Goal: Task Accomplishment & Management: Use online tool/utility

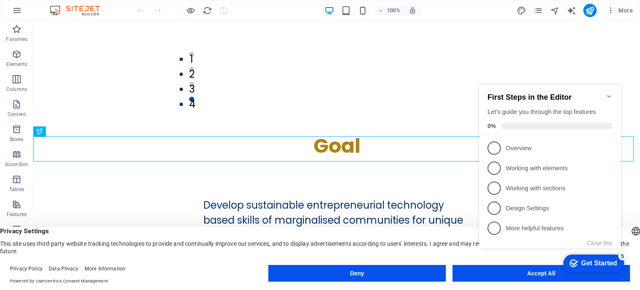
click at [608, 93] on icon "Minimize checklist" at bounding box center [609, 96] width 7 height 7
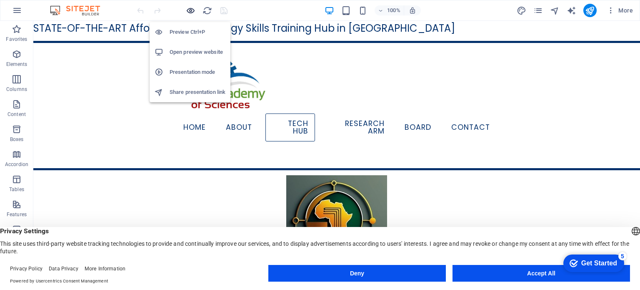
click at [190, 12] on icon "button" at bounding box center [191, 11] width 10 height 10
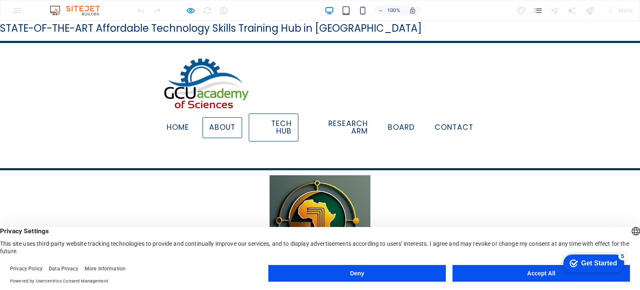
click at [215, 122] on link "About" at bounding box center [222, 127] width 40 height 21
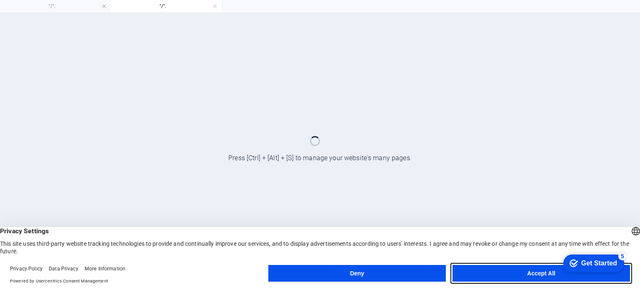
click at [507, 277] on button "Accept All" at bounding box center [540, 273] width 177 height 17
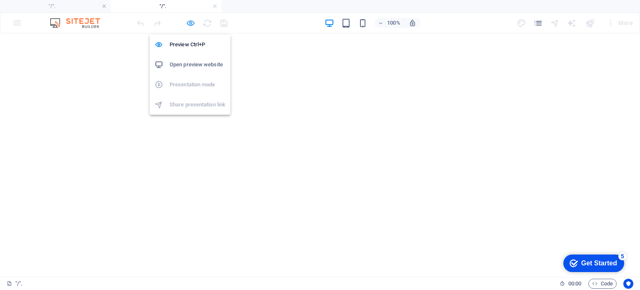
click at [193, 19] on icon "button" at bounding box center [191, 23] width 10 height 10
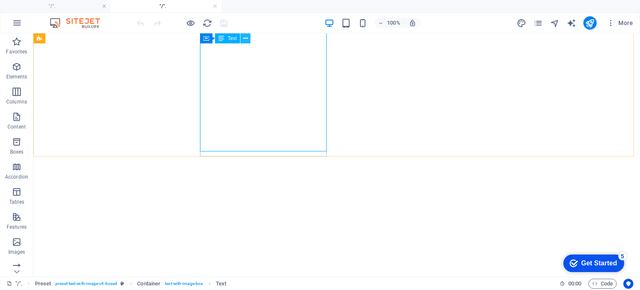
click at [247, 37] on icon at bounding box center [245, 38] width 5 height 9
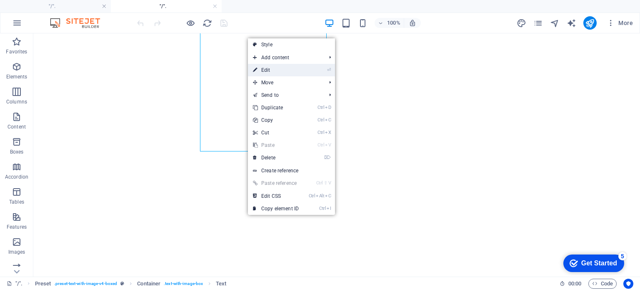
click at [266, 71] on link "⏎ Edit" at bounding box center [276, 70] width 56 height 12
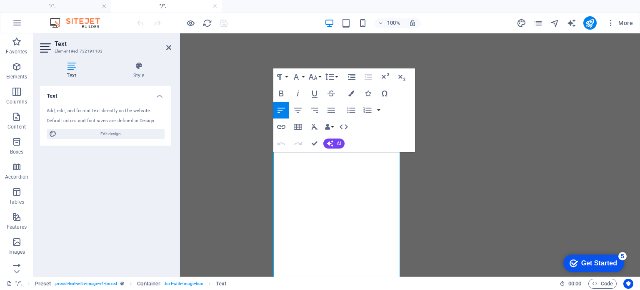
click at [68, 64] on icon at bounding box center [71, 66] width 63 height 8
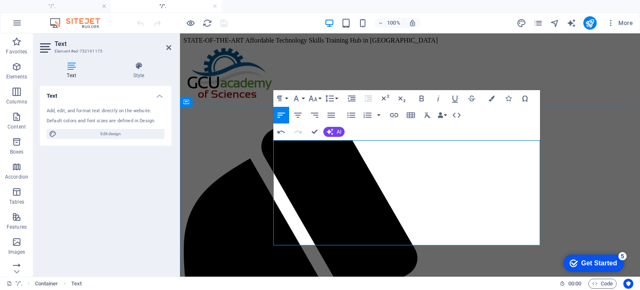
scroll to position [669, 0]
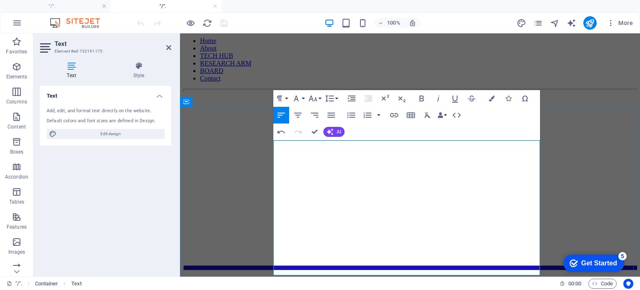
drag, startPoint x: 375, startPoint y: 232, endPoint x: 297, endPoint y: 233, distance: 78.7
drag, startPoint x: 370, startPoint y: 237, endPoint x: 274, endPoint y: 231, distance: 96.4
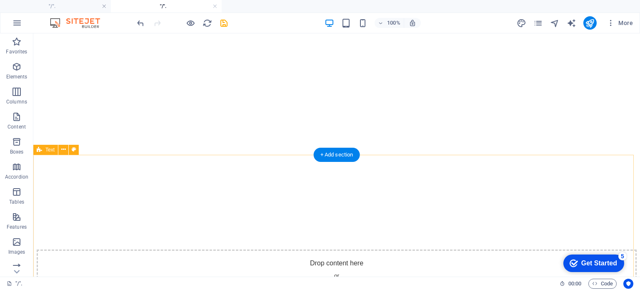
scroll to position [1294, 0]
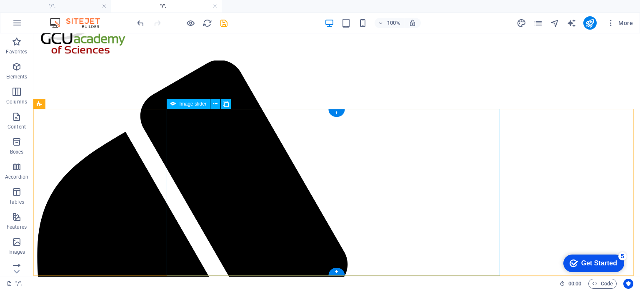
scroll to position [0, 0]
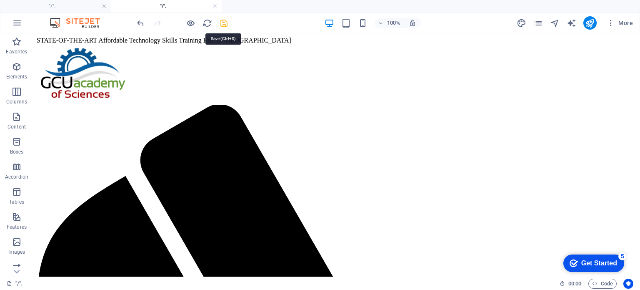
click at [225, 22] on icon "save" at bounding box center [224, 23] width 10 height 10
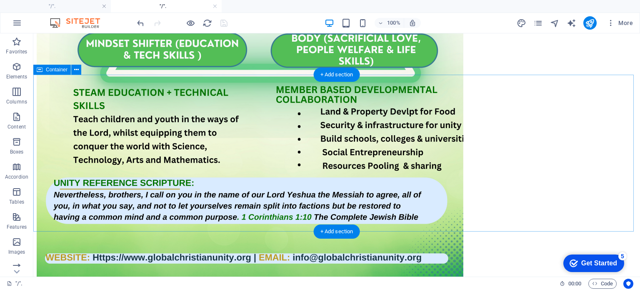
scroll to position [3949, 0]
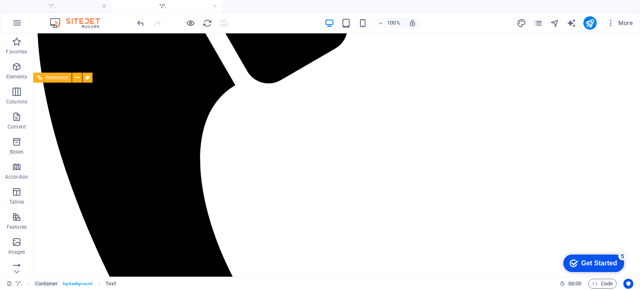
scroll to position [237, 0]
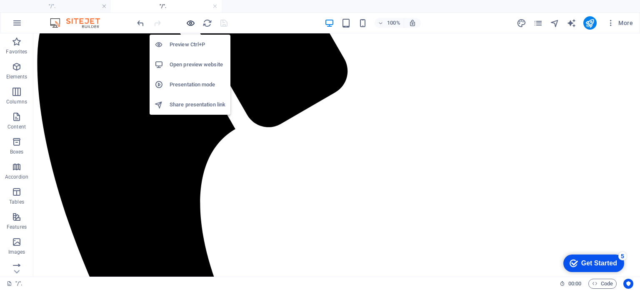
click at [191, 21] on icon "button" at bounding box center [191, 23] width 10 height 10
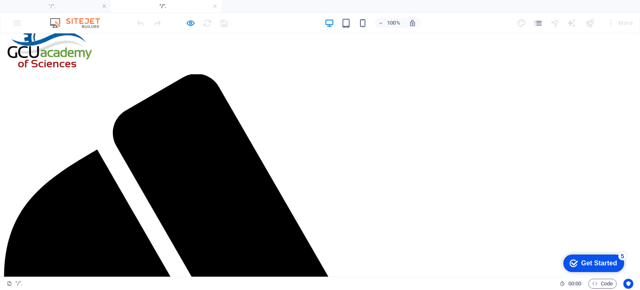
scroll to position [83, 0]
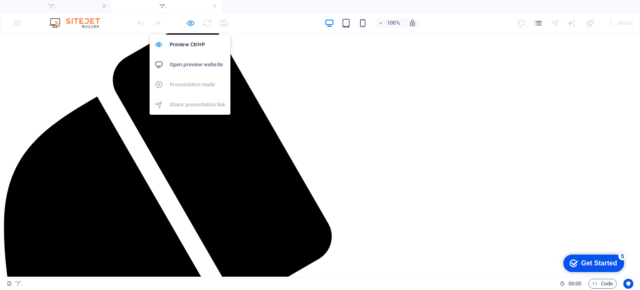
click at [190, 21] on icon "button" at bounding box center [191, 23] width 10 height 10
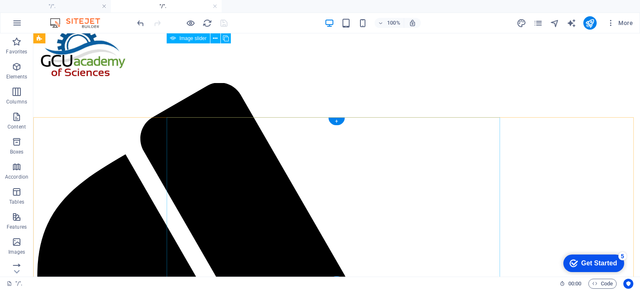
scroll to position [0, 0]
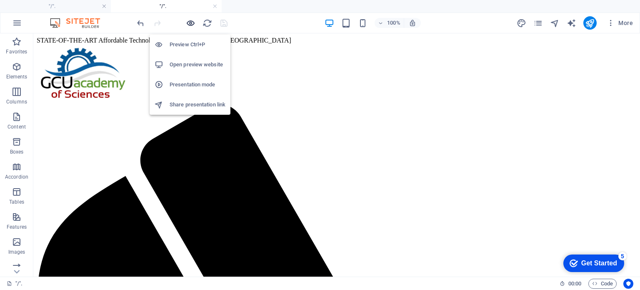
click at [190, 20] on icon "button" at bounding box center [191, 23] width 10 height 10
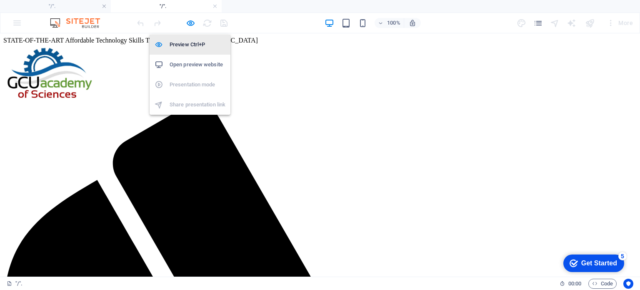
click at [185, 46] on h6 "Preview Ctrl+P" at bounding box center [198, 45] width 56 height 10
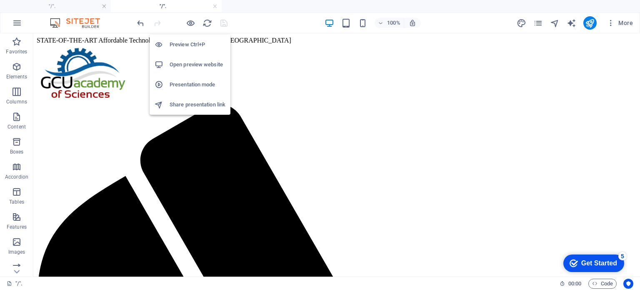
click at [192, 44] on h6 "Preview Ctrl+P" at bounding box center [198, 45] width 56 height 10
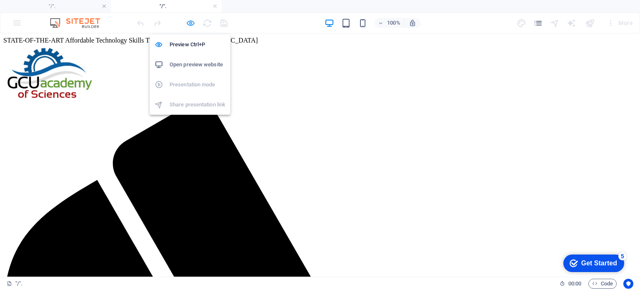
click at [193, 22] on icon "button" at bounding box center [191, 23] width 10 height 10
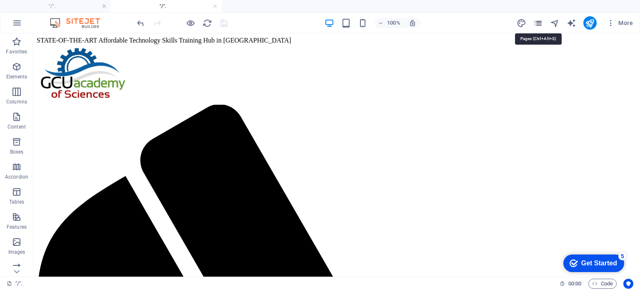
click at [540, 23] on icon "pages" at bounding box center [538, 23] width 10 height 10
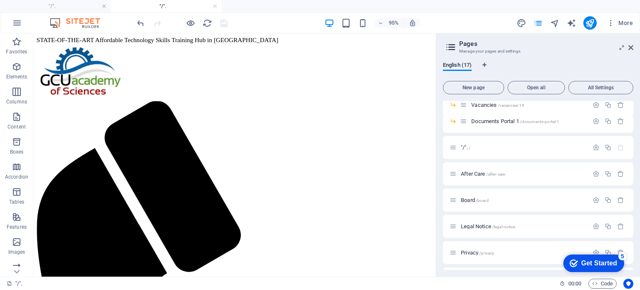
scroll to position [167, 0]
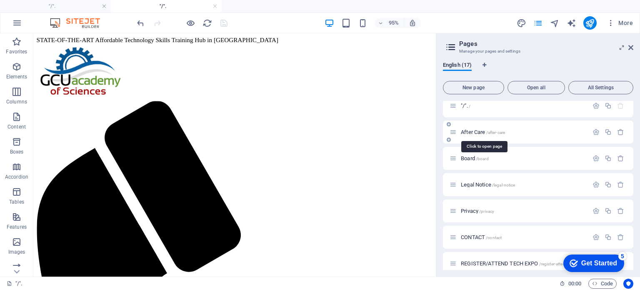
click at [465, 133] on span "After Care /after-care" at bounding box center [483, 132] width 44 height 6
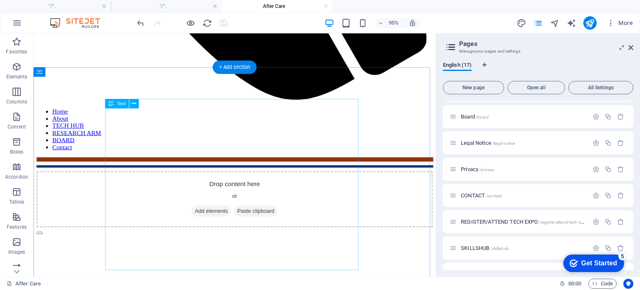
scroll to position [577, 0]
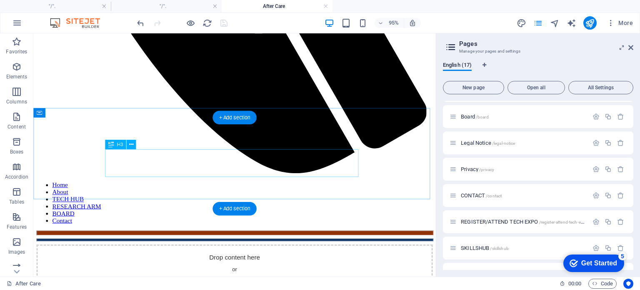
scroll to position [500, 0]
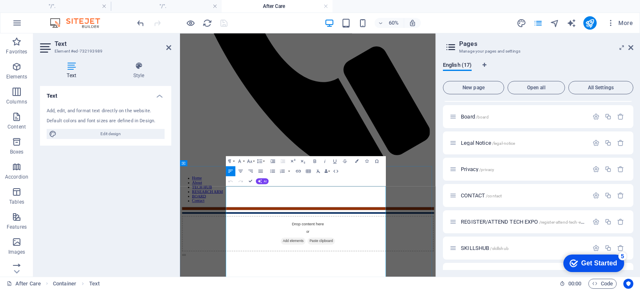
scroll to position [414, 0]
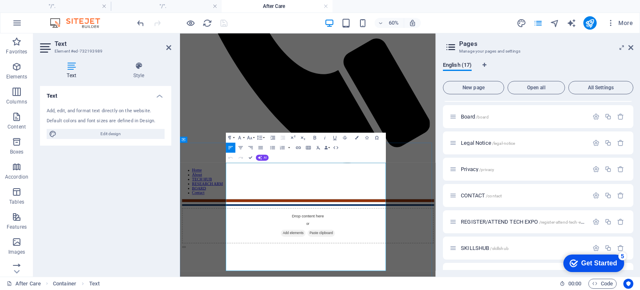
drag, startPoint x: 259, startPoint y: 257, endPoint x: 505, endPoint y: 404, distance: 286.6
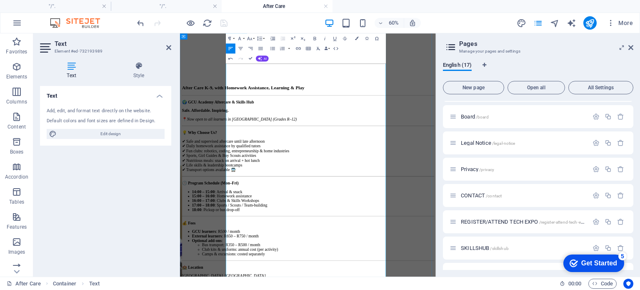
scroll to position [862, 0]
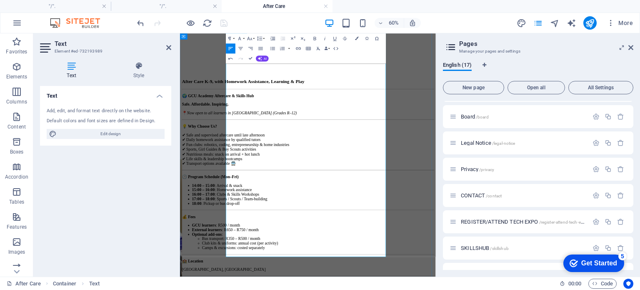
drag, startPoint x: 294, startPoint y: 351, endPoint x: 415, endPoint y: 350, distance: 121.2
drag, startPoint x: 305, startPoint y: 367, endPoint x: 422, endPoint y: 367, distance: 117.1
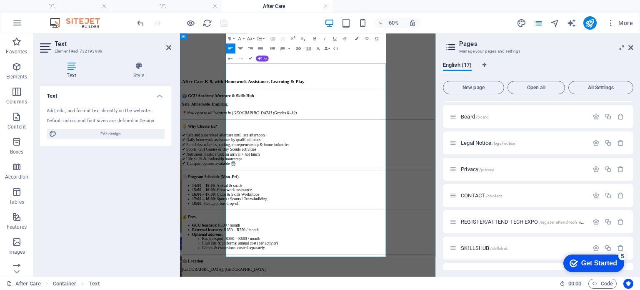
drag, startPoint x: 299, startPoint y: 386, endPoint x: 396, endPoint y: 385, distance: 97.5
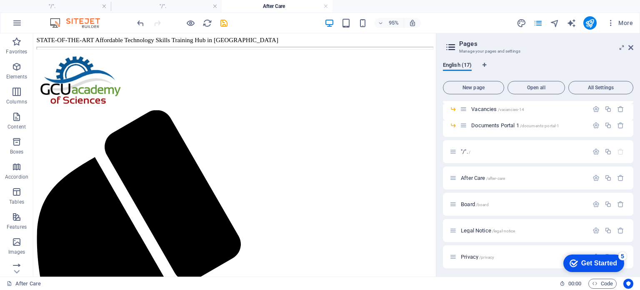
scroll to position [167, 0]
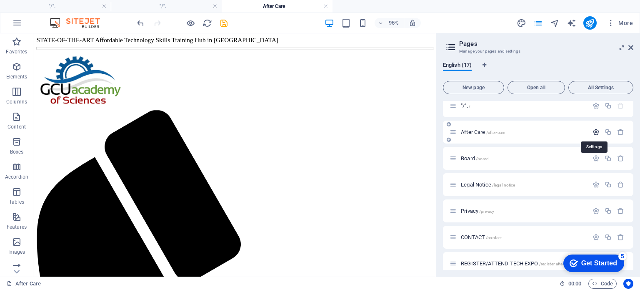
click at [595, 133] on icon "button" at bounding box center [595, 131] width 7 height 7
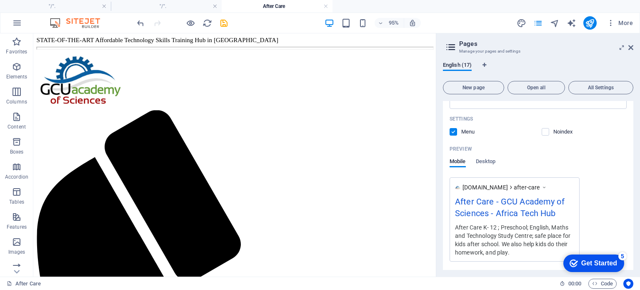
scroll to position [417, 0]
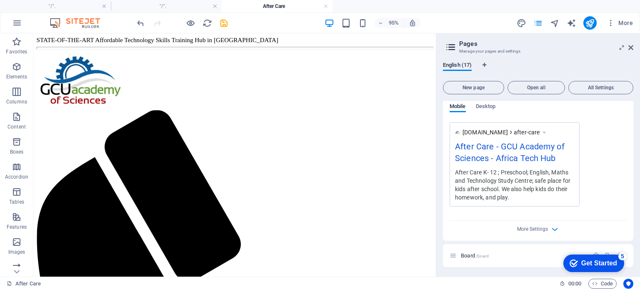
click at [489, 172] on div "After Care K- 12 ; Preschool; English, Maths and Technology Study Centre; safe …" at bounding box center [514, 184] width 119 height 34
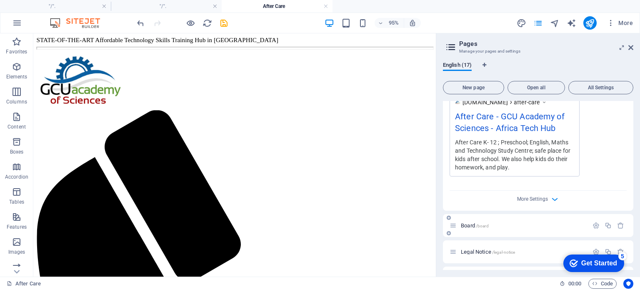
scroll to position [458, 0]
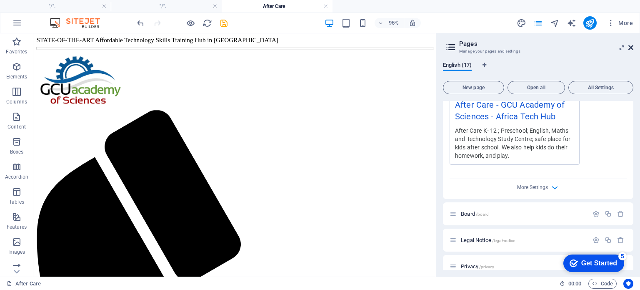
click at [632, 49] on icon at bounding box center [630, 47] width 5 height 7
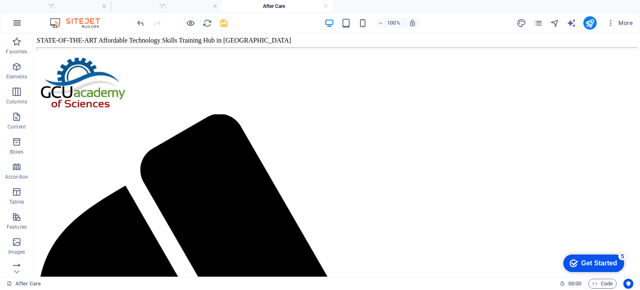
click at [19, 24] on icon "button" at bounding box center [17, 23] width 10 height 10
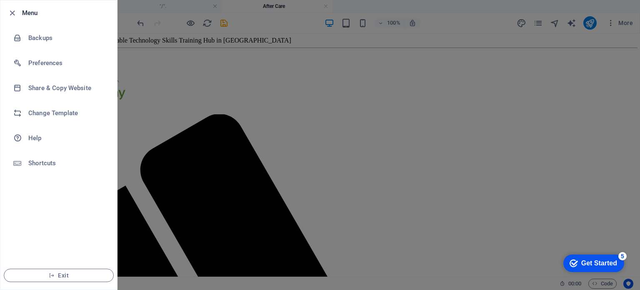
click at [157, 135] on div at bounding box center [320, 145] width 640 height 290
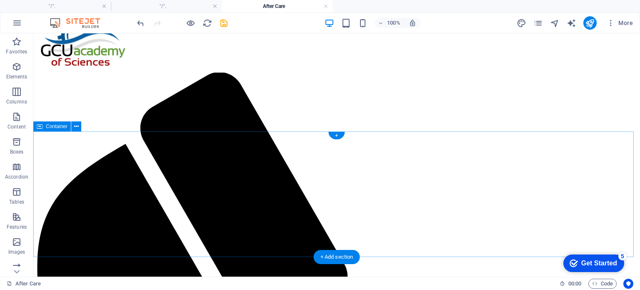
scroll to position [42, 0]
click at [76, 127] on icon at bounding box center [76, 127] width 5 height 9
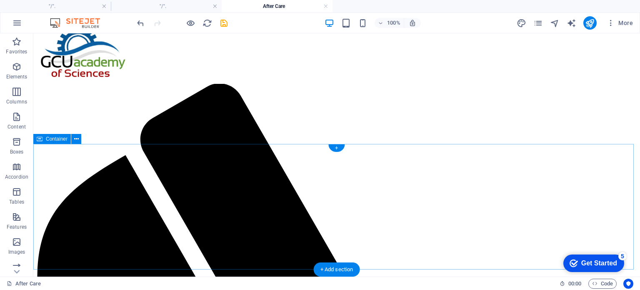
scroll to position [0, 0]
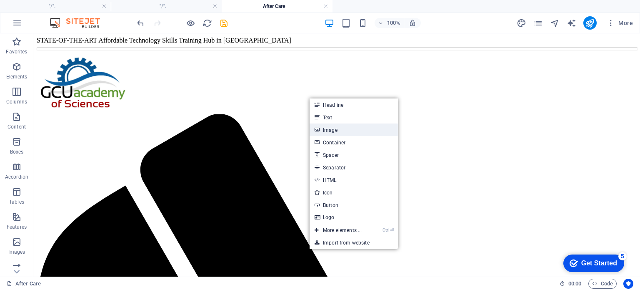
click at [334, 132] on link "Image" at bounding box center [354, 129] width 88 height 12
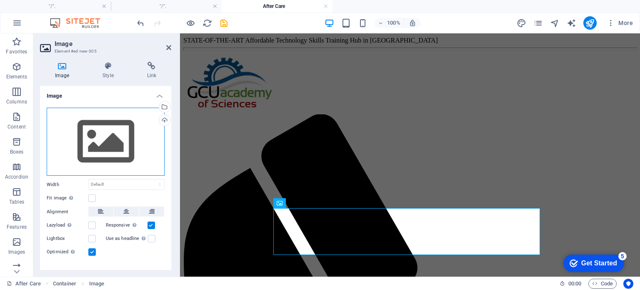
click at [100, 146] on div "Drag files here, click to choose files or select files from Files or our free s…" at bounding box center [106, 141] width 118 height 68
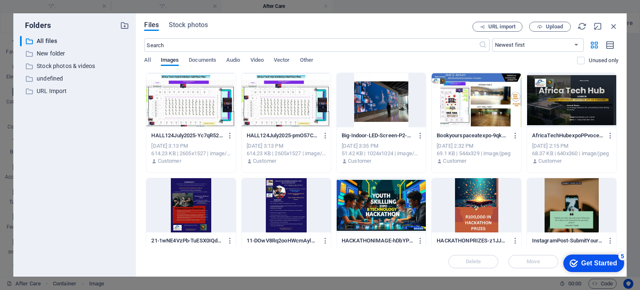
click at [100, 146] on div "​ All files All files ​ New folder New folder ​ Stock photos & videos Stock pho…" at bounding box center [74, 153] width 109 height 234
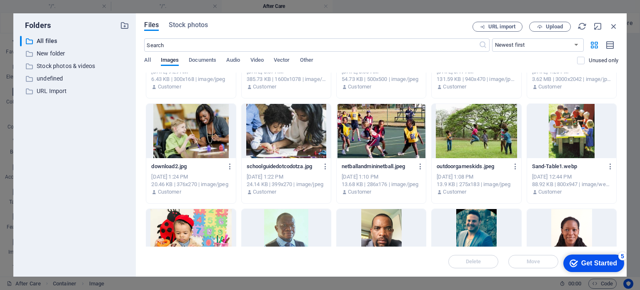
scroll to position [2291, 0]
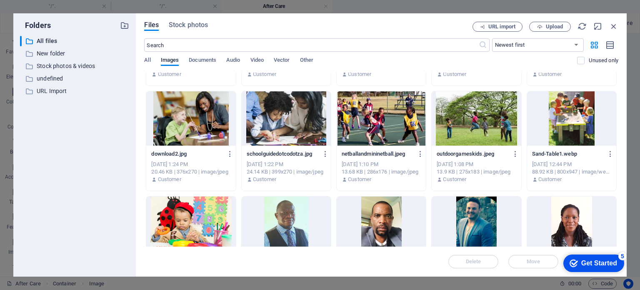
click at [284, 121] on div at bounding box center [286, 118] width 89 height 54
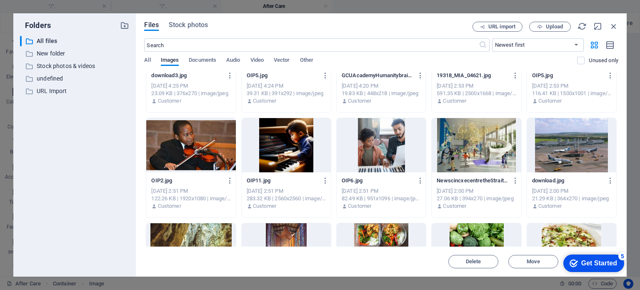
scroll to position [3041, 0]
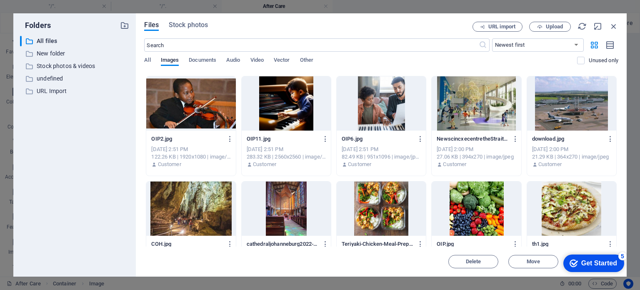
click at [380, 116] on div at bounding box center [381, 103] width 89 height 54
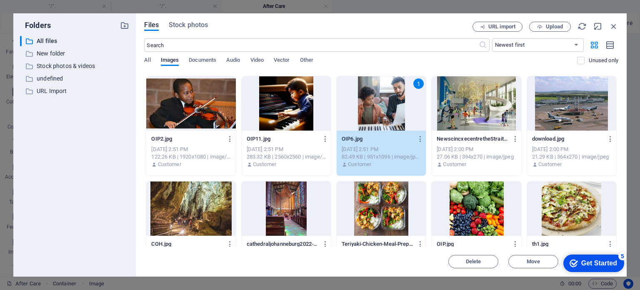
click at [380, 116] on div "1" at bounding box center [381, 103] width 89 height 54
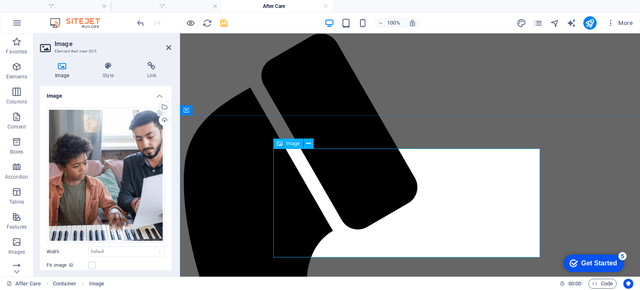
scroll to position [83, 0]
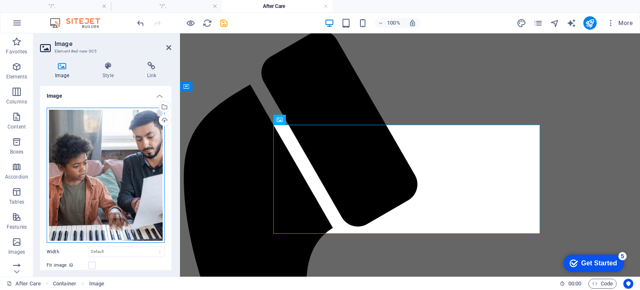
click at [112, 143] on div "Drag files here, click to choose files or select files from Files or our free s…" at bounding box center [106, 174] width 118 height 135
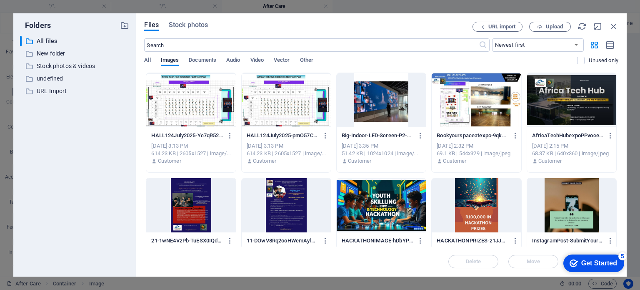
click at [112, 143] on div "​ All files All files ​ New folder New folder ​ Stock photos & videos Stock pho…" at bounding box center [74, 153] width 109 height 234
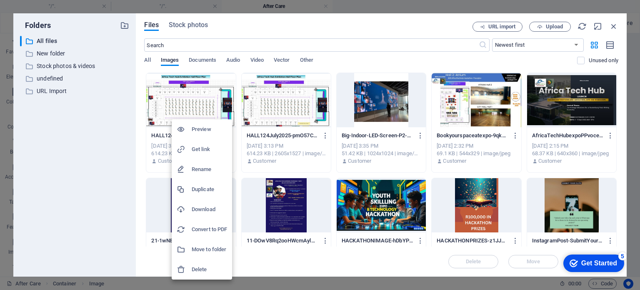
click at [202, 271] on h6 "Delete" at bounding box center [209, 269] width 35 height 10
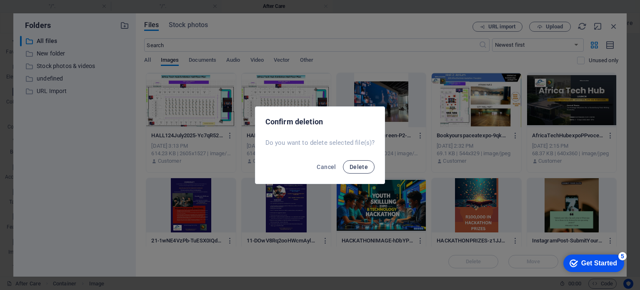
click at [354, 166] on span "Delete" at bounding box center [359, 166] width 18 height 7
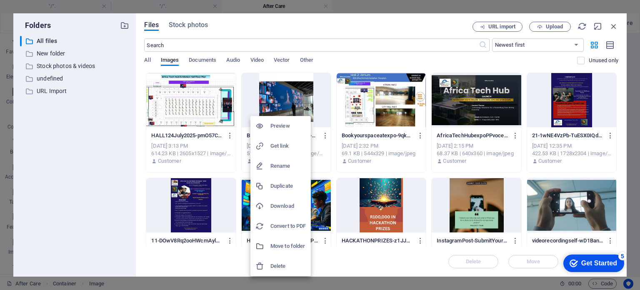
click at [277, 266] on h6 "Delete" at bounding box center [287, 266] width 35 height 10
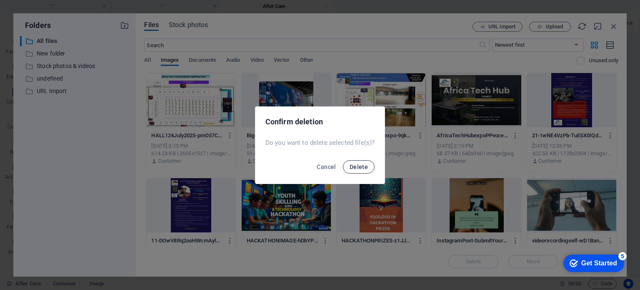
click at [352, 165] on span "Delete" at bounding box center [359, 166] width 18 height 7
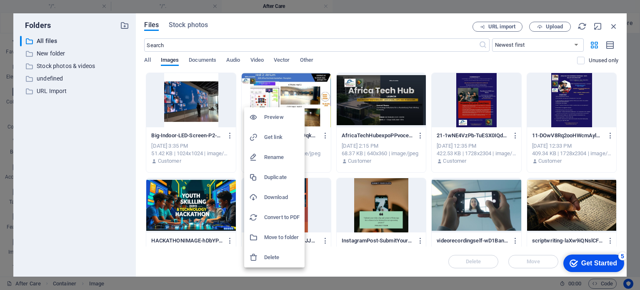
drag, startPoint x: 197, startPoint y: 115, endPoint x: 180, endPoint y: 110, distance: 17.8
drag, startPoint x: 180, startPoint y: 110, endPoint x: 141, endPoint y: 147, distance: 53.9
click at [141, 147] on div at bounding box center [320, 145] width 640 height 290
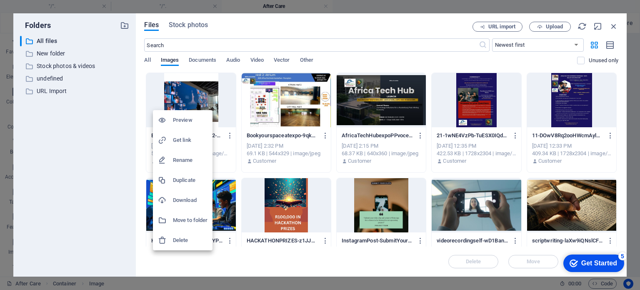
click at [178, 240] on h6 "Delete" at bounding box center [190, 240] width 35 height 10
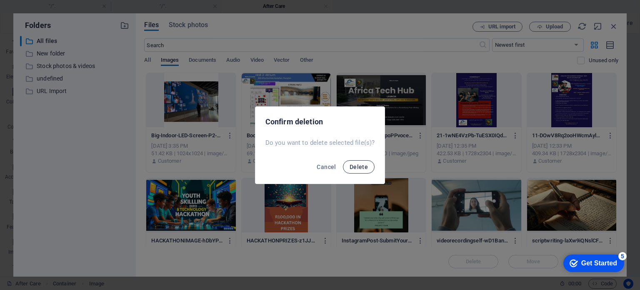
click at [359, 166] on span "Delete" at bounding box center [359, 166] width 18 height 7
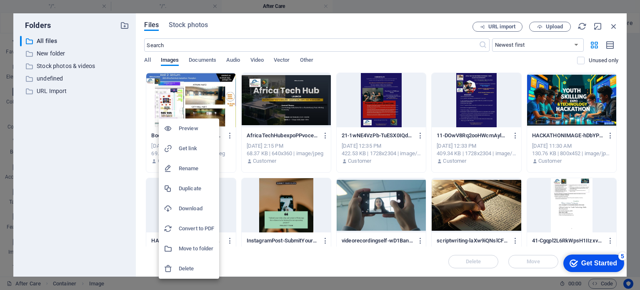
click at [191, 269] on h6 "Delete" at bounding box center [196, 268] width 35 height 10
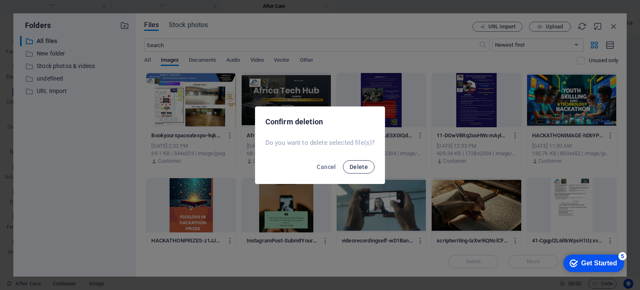
click at [357, 162] on button "Delete" at bounding box center [359, 166] width 32 height 13
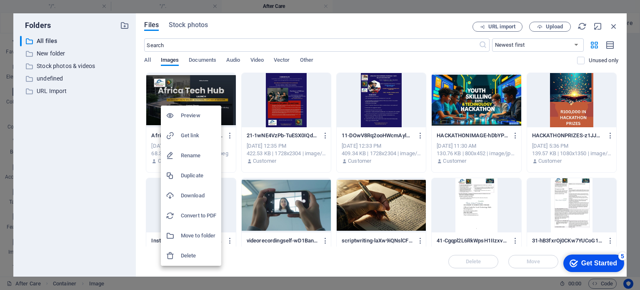
click at [190, 257] on h6 "Delete" at bounding box center [198, 255] width 35 height 10
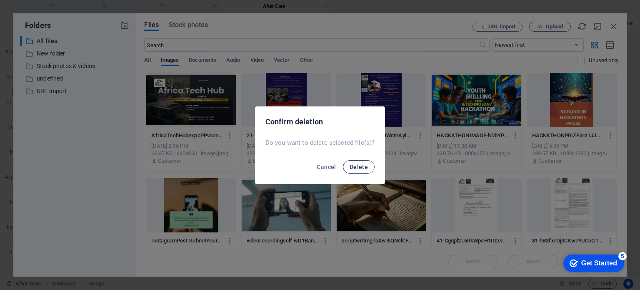
click at [355, 161] on button "Delete" at bounding box center [359, 166] width 32 height 13
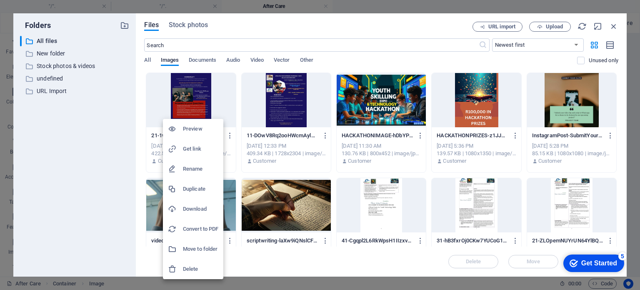
click at [186, 270] on h6 "Delete" at bounding box center [200, 269] width 35 height 10
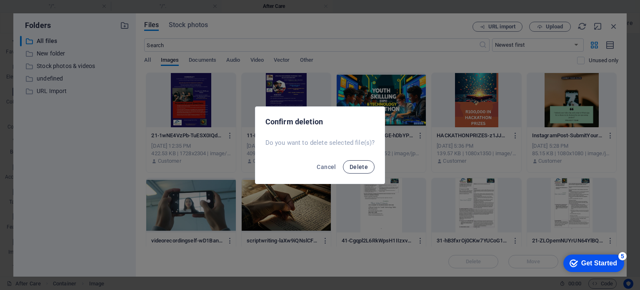
click at [359, 164] on span "Delete" at bounding box center [359, 166] width 18 height 7
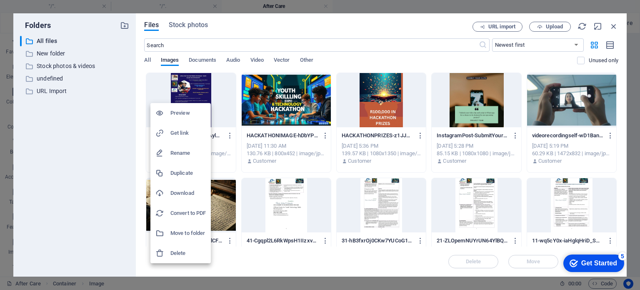
click at [176, 253] on h6 "Delete" at bounding box center [187, 253] width 35 height 10
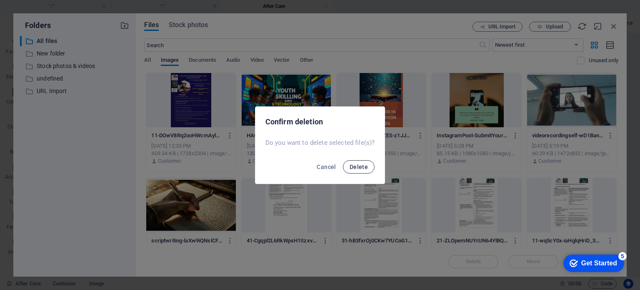
click at [362, 168] on span "Delete" at bounding box center [359, 166] width 18 height 7
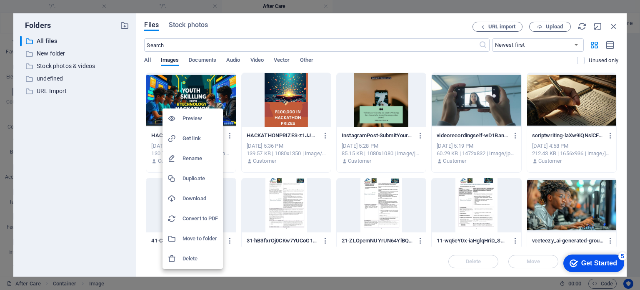
click at [187, 256] on h6 "Delete" at bounding box center [199, 258] width 35 height 10
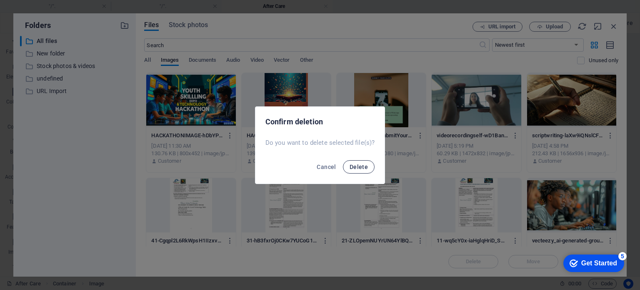
click at [352, 165] on span "Delete" at bounding box center [359, 166] width 18 height 7
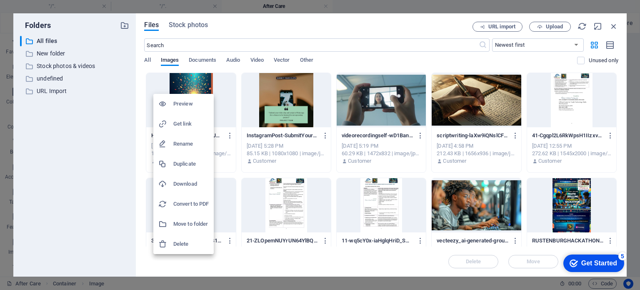
click at [180, 243] on h6 "Delete" at bounding box center [190, 244] width 35 height 10
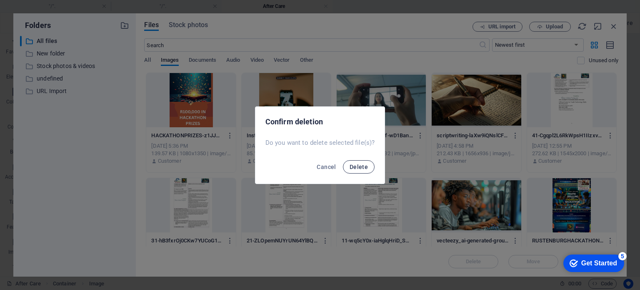
click at [351, 167] on span "Delete" at bounding box center [359, 166] width 18 height 7
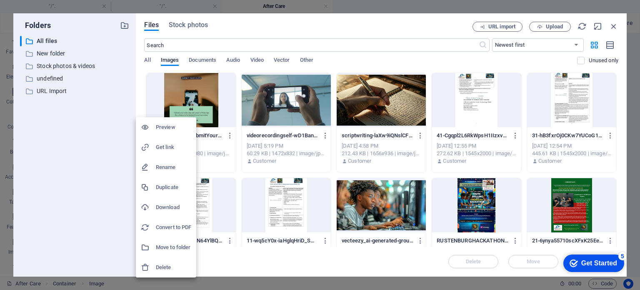
click at [162, 267] on h6 "Delete" at bounding box center [173, 267] width 35 height 10
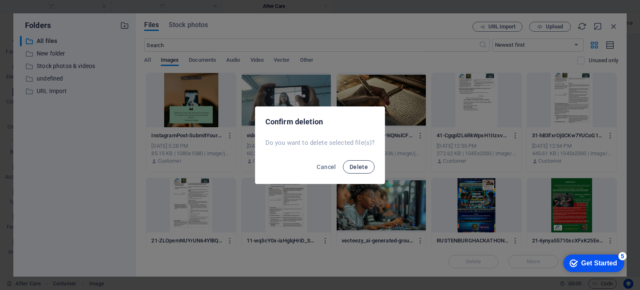
click at [362, 165] on span "Delete" at bounding box center [359, 166] width 18 height 7
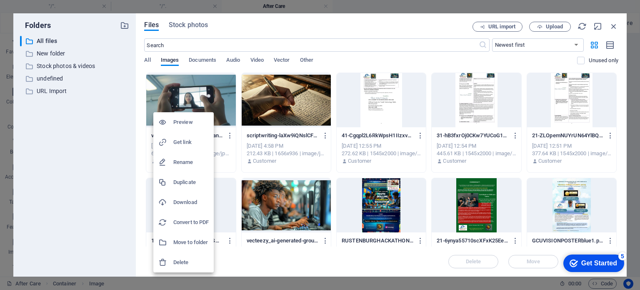
click at [180, 262] on h6 "Delete" at bounding box center [190, 262] width 35 height 10
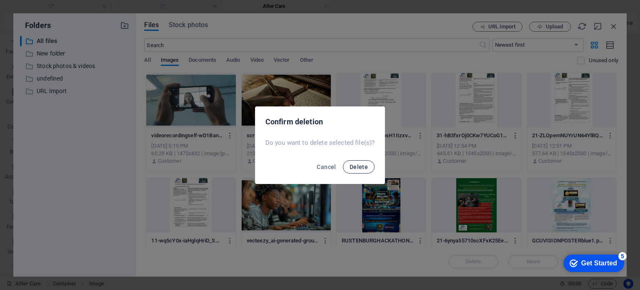
click at [360, 167] on span "Delete" at bounding box center [359, 166] width 18 height 7
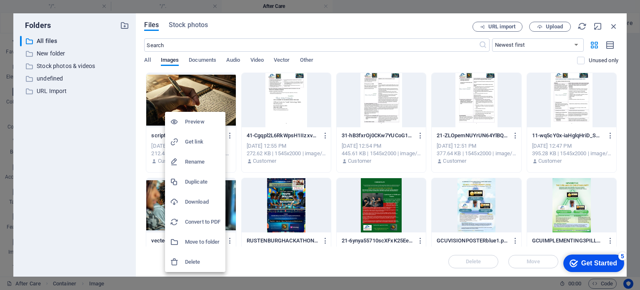
click at [200, 260] on h6 "Delete" at bounding box center [202, 262] width 35 height 10
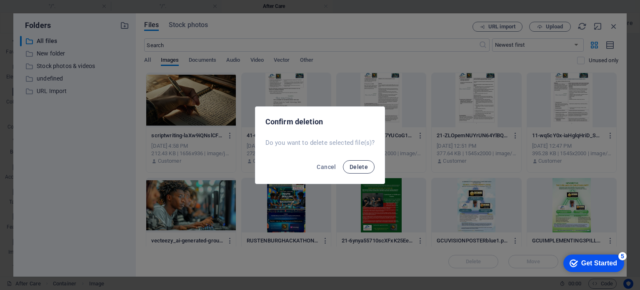
click at [353, 161] on button "Delete" at bounding box center [359, 166] width 32 height 13
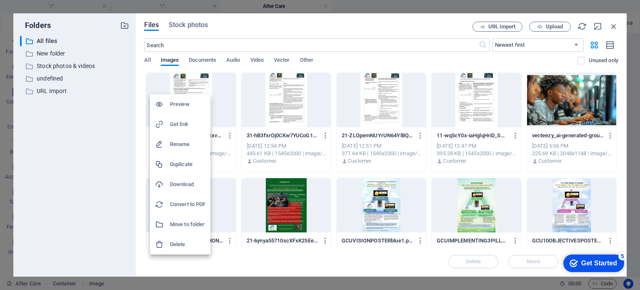
drag, startPoint x: 286, startPoint y: 210, endPoint x: 228, endPoint y: 169, distance: 70.6
click at [228, 169] on div at bounding box center [320, 145] width 640 height 290
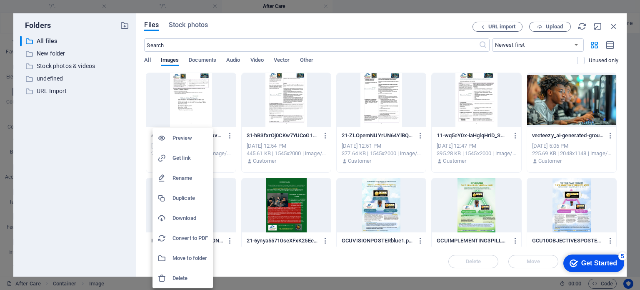
click at [175, 277] on h6 "Delete" at bounding box center [189, 278] width 35 height 10
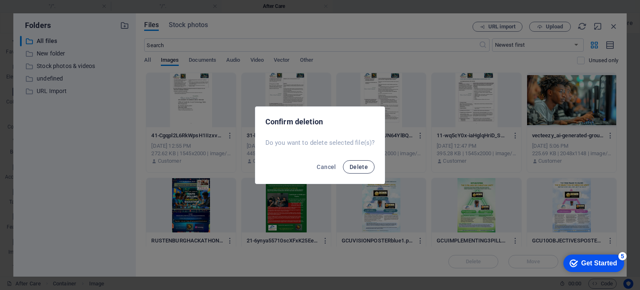
drag, startPoint x: 348, startPoint y: 165, endPoint x: 353, endPoint y: 166, distance: 5.3
click at [350, 165] on button "Delete" at bounding box center [359, 166] width 32 height 13
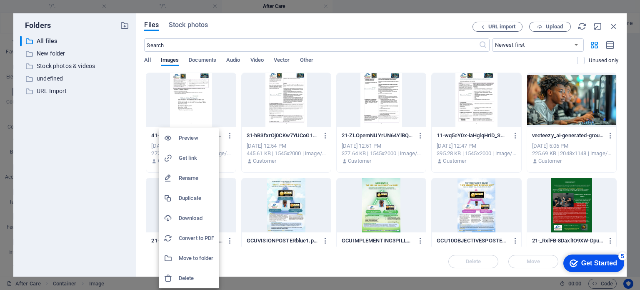
click at [182, 275] on h6 "Delete" at bounding box center [196, 278] width 35 height 10
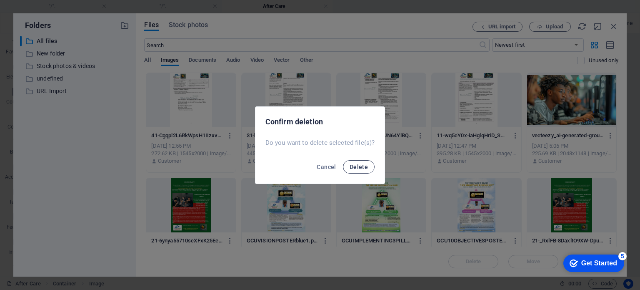
click at [362, 165] on span "Delete" at bounding box center [359, 166] width 18 height 7
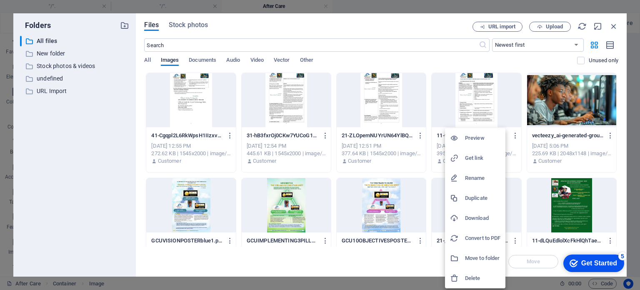
click at [475, 277] on h6 "Delete" at bounding box center [482, 278] width 35 height 10
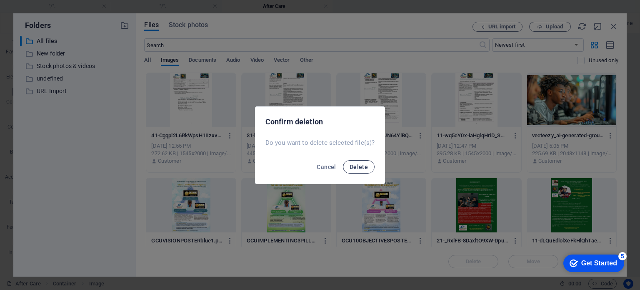
drag, startPoint x: 359, startPoint y: 169, endPoint x: 363, endPoint y: 171, distance: 5.2
click at [362, 171] on button "Delete" at bounding box center [359, 166] width 32 height 13
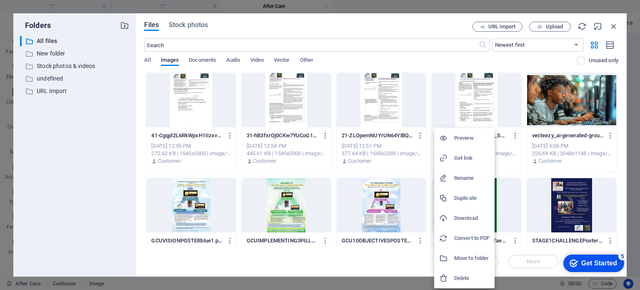
click at [462, 278] on h6 "Delete" at bounding box center [471, 278] width 35 height 10
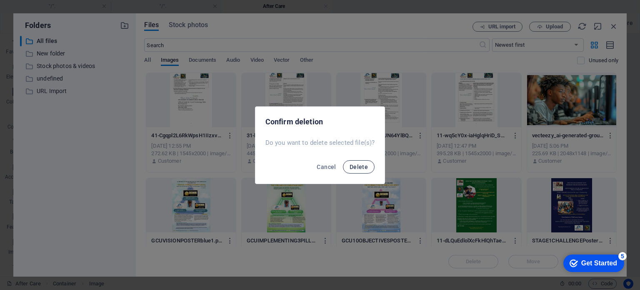
click at [363, 163] on span "Delete" at bounding box center [359, 166] width 18 height 7
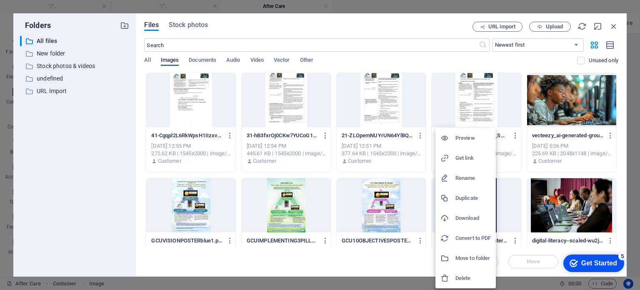
click at [461, 276] on h6 "Delete" at bounding box center [472, 278] width 35 height 10
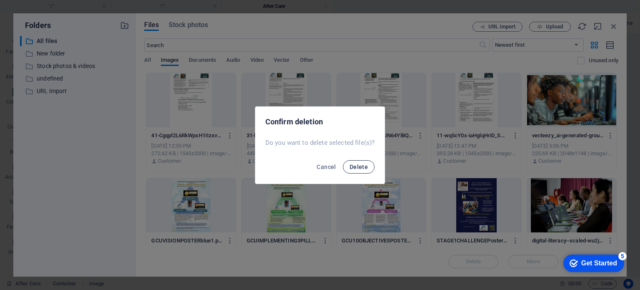
click at [358, 162] on button "Delete" at bounding box center [359, 166] width 32 height 13
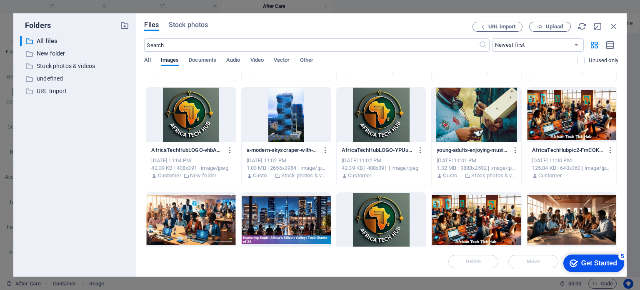
scroll to position [417, 0]
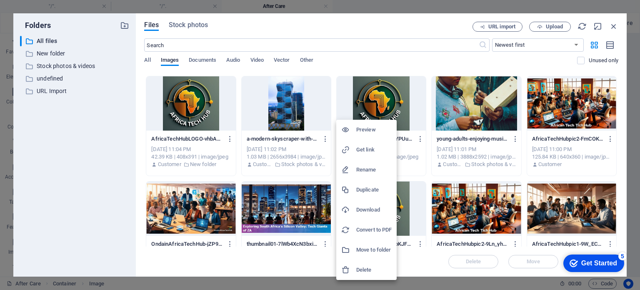
click at [371, 268] on h6 "Delete" at bounding box center [373, 270] width 35 height 10
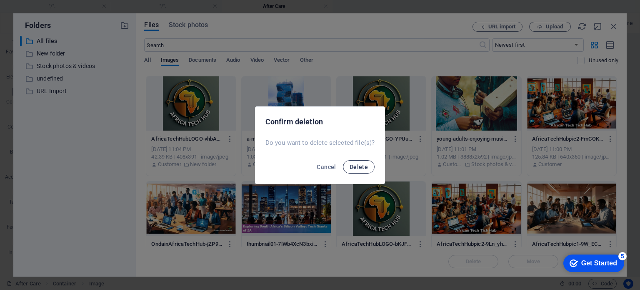
click at [362, 166] on span "Delete" at bounding box center [359, 166] width 18 height 7
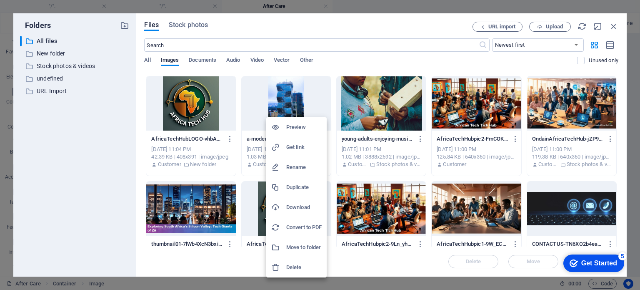
click at [297, 265] on h6 "Delete" at bounding box center [303, 267] width 35 height 10
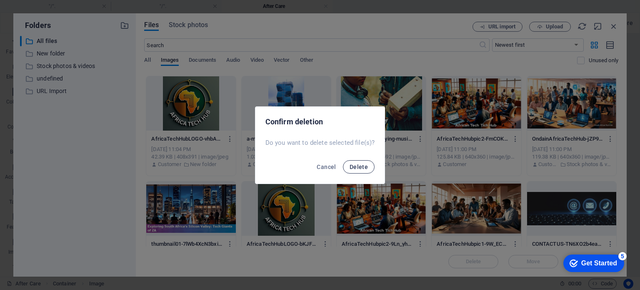
click at [357, 165] on span "Delete" at bounding box center [359, 166] width 18 height 7
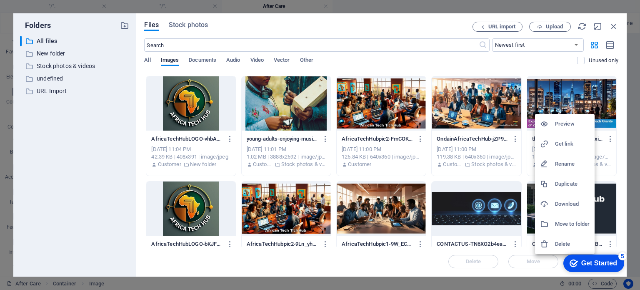
click at [555, 245] on div at bounding box center [547, 244] width 15 height 8
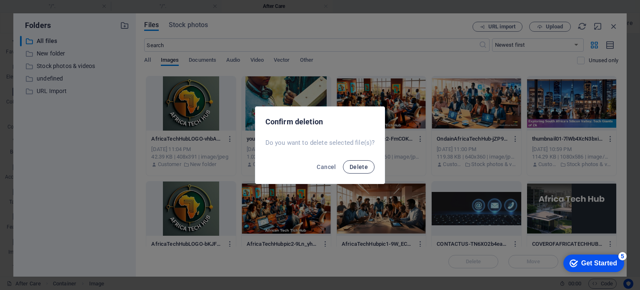
click at [365, 167] on span "Delete" at bounding box center [359, 166] width 18 height 7
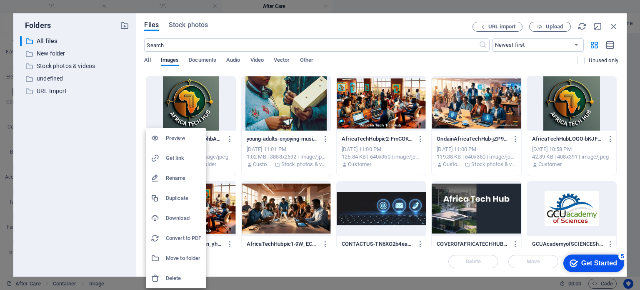
click at [179, 275] on h6 "Delete" at bounding box center [183, 278] width 35 height 10
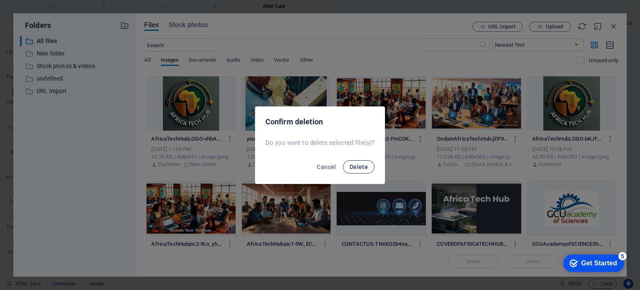
click at [362, 165] on span "Delete" at bounding box center [359, 166] width 18 height 7
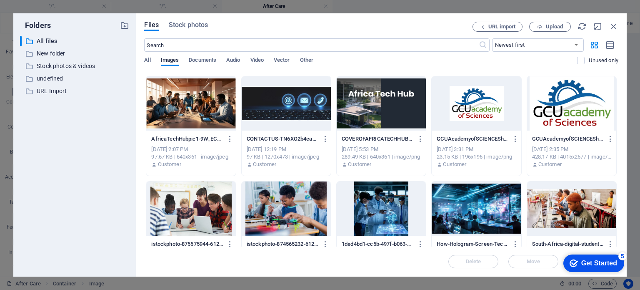
scroll to position [542, 0]
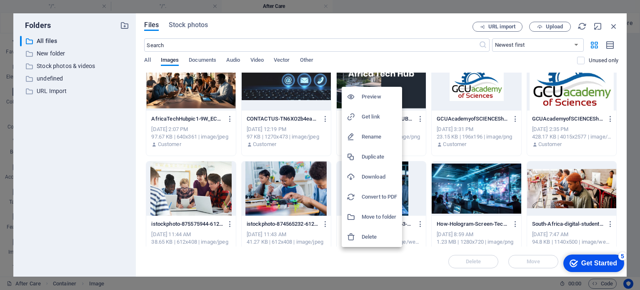
click at [188, 196] on div at bounding box center [320, 145] width 640 height 290
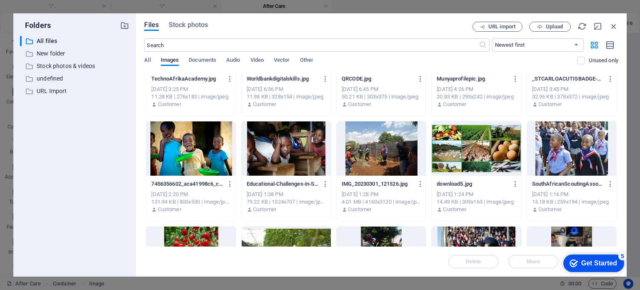
scroll to position [833, 0]
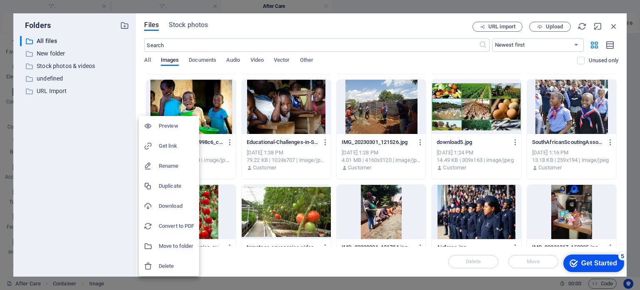
click at [169, 265] on h6 "Delete" at bounding box center [176, 266] width 35 height 10
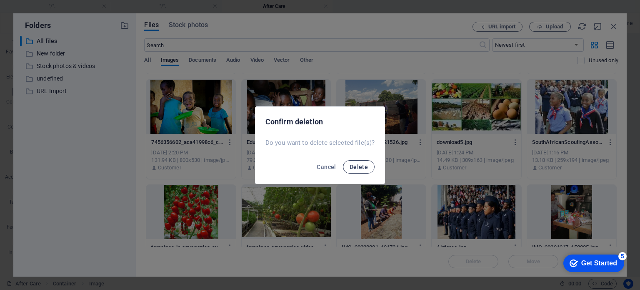
click at [361, 165] on span "Delete" at bounding box center [359, 166] width 18 height 7
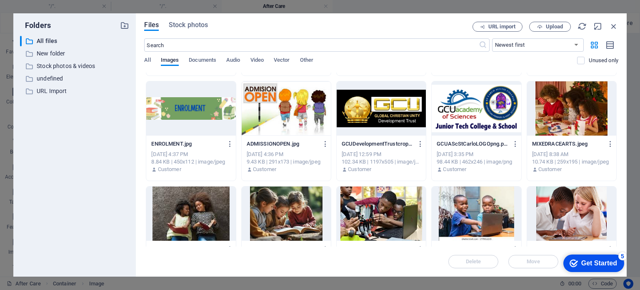
scroll to position [1042, 0]
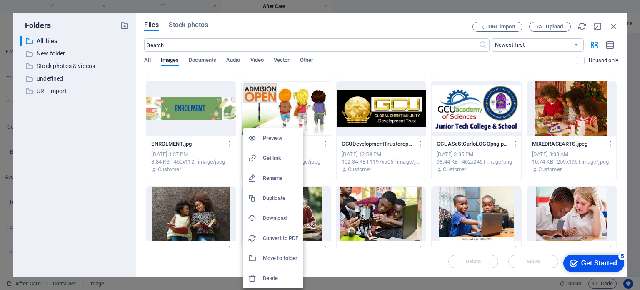
click at [273, 275] on h6 "Delete" at bounding box center [280, 278] width 35 height 10
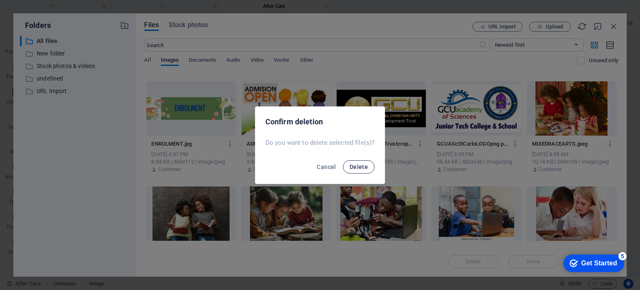
click at [364, 167] on span "Delete" at bounding box center [359, 166] width 18 height 7
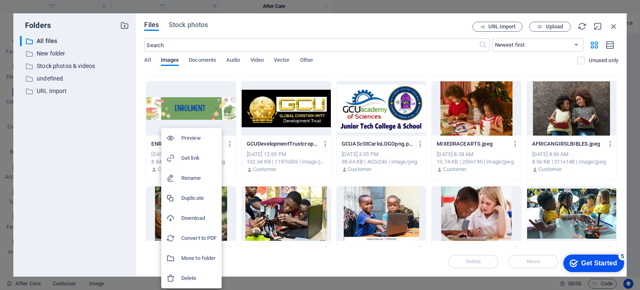
click at [197, 277] on h6 "Delete" at bounding box center [198, 278] width 35 height 10
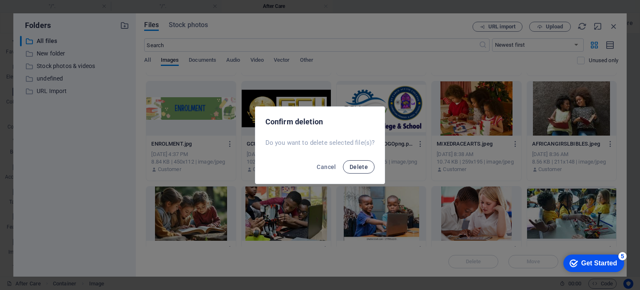
click at [362, 168] on span "Delete" at bounding box center [359, 166] width 18 height 7
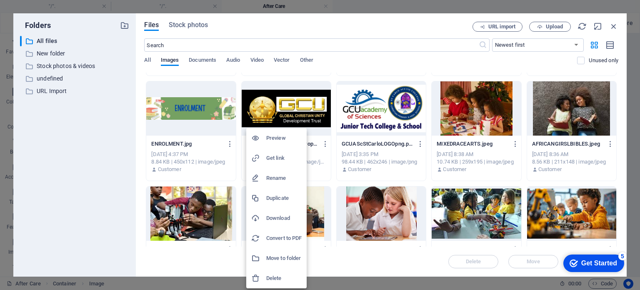
click at [277, 280] on h6 "Delete" at bounding box center [283, 278] width 35 height 10
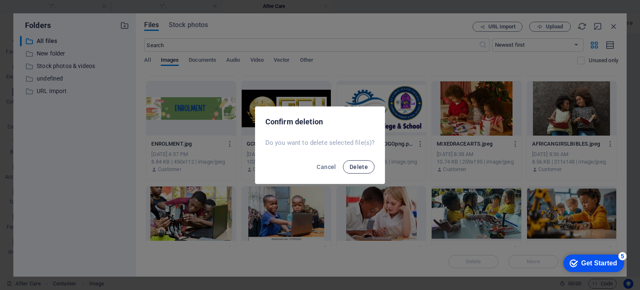
click at [356, 165] on span "Delete" at bounding box center [359, 166] width 18 height 7
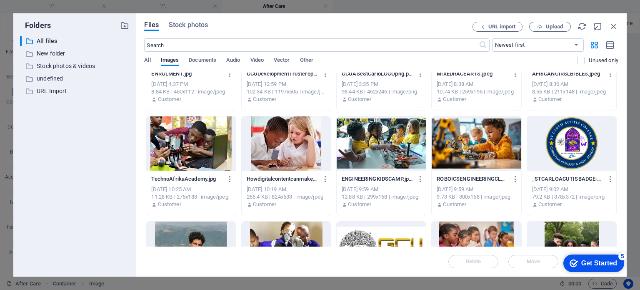
scroll to position [1125, 0]
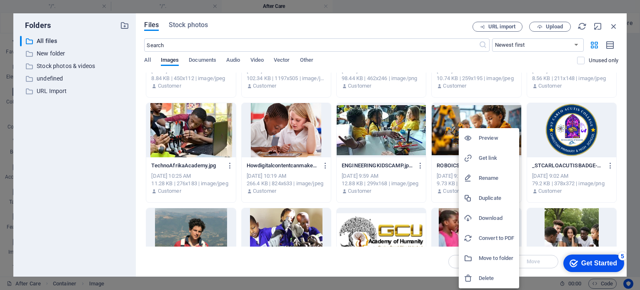
click at [486, 276] on h6 "Delete" at bounding box center [496, 278] width 35 height 10
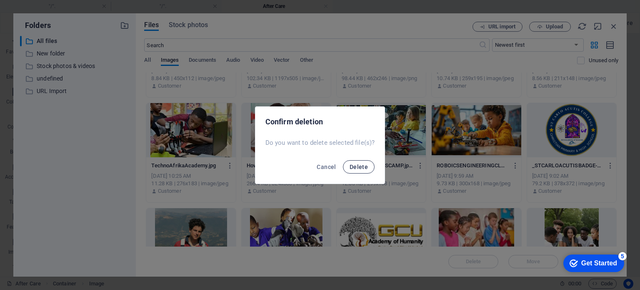
click at [357, 165] on span "Delete" at bounding box center [359, 166] width 18 height 7
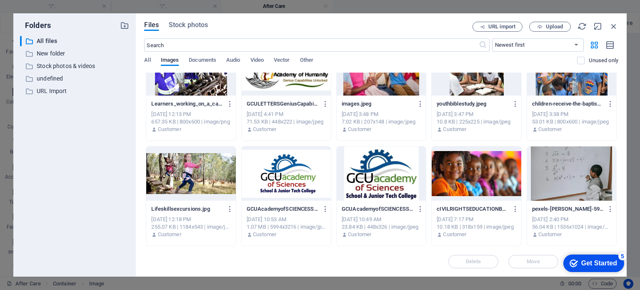
scroll to position [1333, 0]
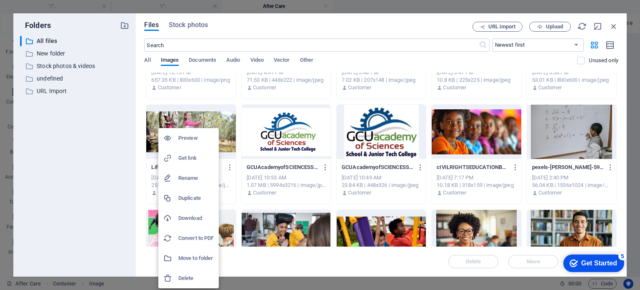
click at [188, 279] on h6 "Delete" at bounding box center [195, 278] width 35 height 10
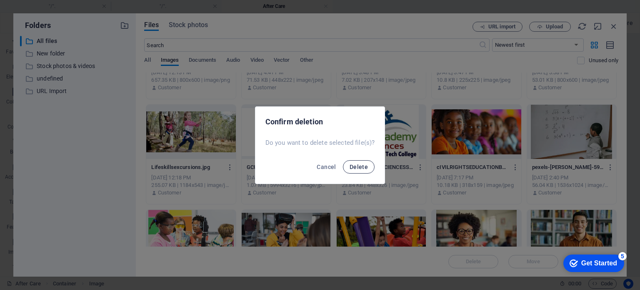
click at [362, 167] on span "Delete" at bounding box center [359, 166] width 18 height 7
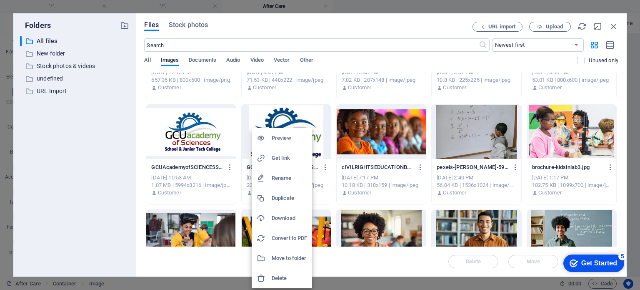
click at [279, 276] on h6 "Delete" at bounding box center [289, 278] width 35 height 10
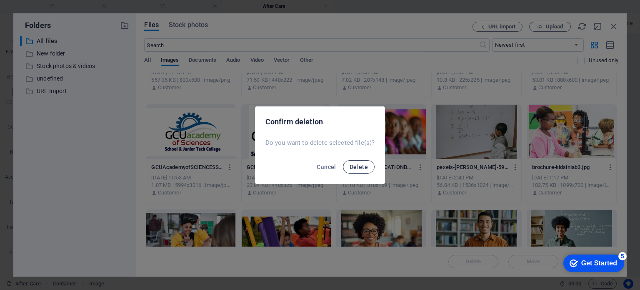
click at [348, 169] on button "Delete" at bounding box center [359, 166] width 32 height 13
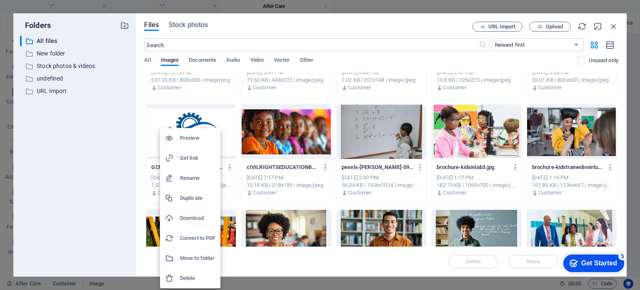
click at [195, 276] on h6 "Delete" at bounding box center [197, 278] width 35 height 10
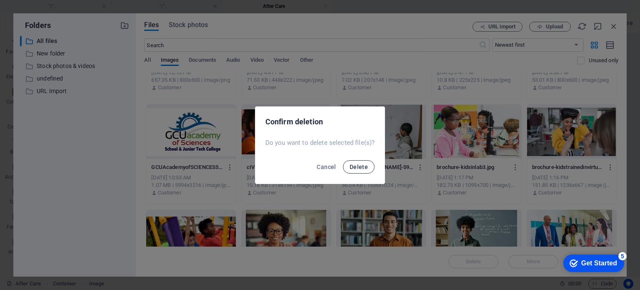
click at [357, 167] on span "Delete" at bounding box center [359, 166] width 18 height 7
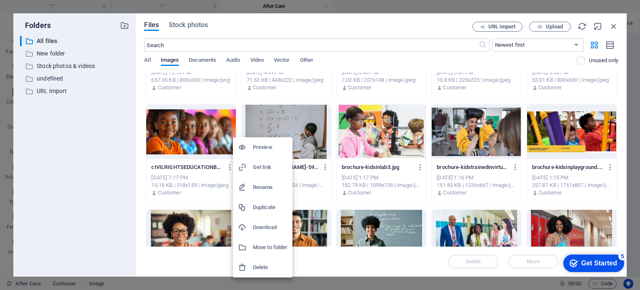
click at [262, 267] on h6 "Delete" at bounding box center [270, 267] width 35 height 10
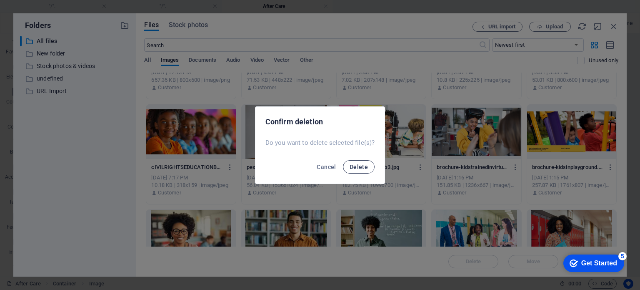
click at [362, 166] on span "Delete" at bounding box center [359, 166] width 18 height 7
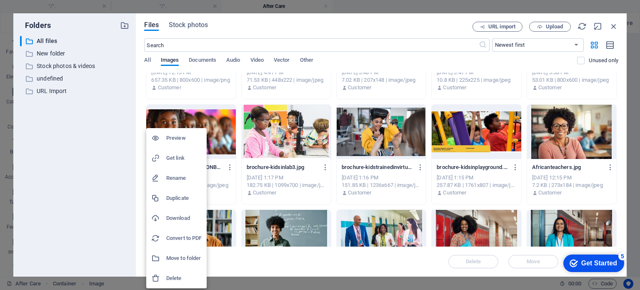
click at [170, 275] on h6 "Delete" at bounding box center [183, 278] width 35 height 10
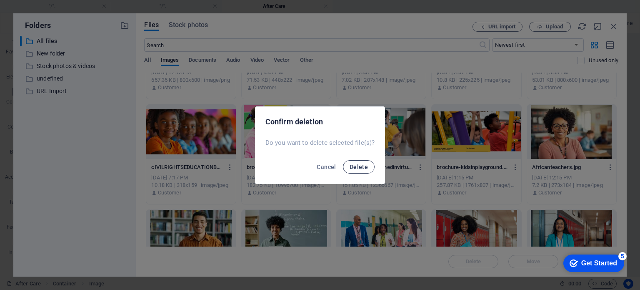
click at [352, 166] on span "Delete" at bounding box center [359, 166] width 18 height 7
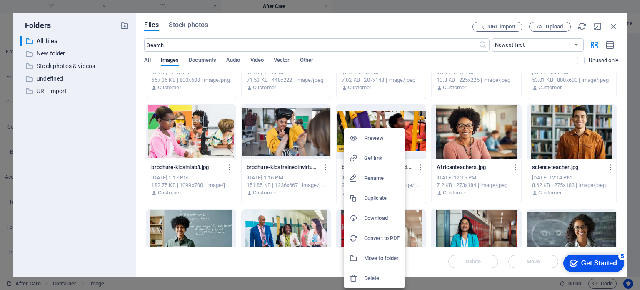
click at [255, 173] on div at bounding box center [320, 145] width 640 height 290
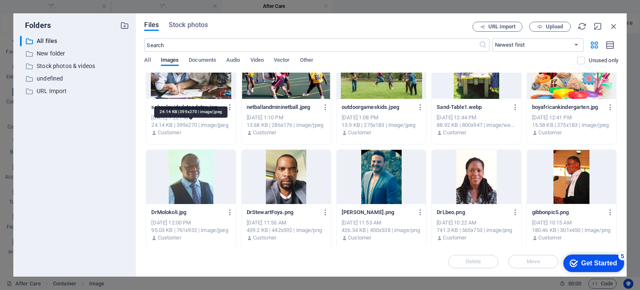
scroll to position [1666, 0]
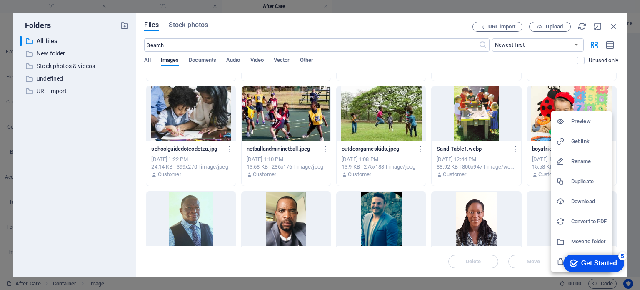
click div "checkmark Get Started 5 First Steps in the Editor Let's guide you through the t…"
click at [519, 180] on div at bounding box center [320, 145] width 640 height 290
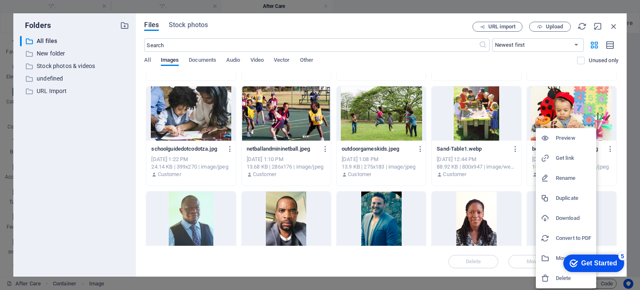
click at [558, 278] on h6 "Delete" at bounding box center [573, 278] width 35 height 10
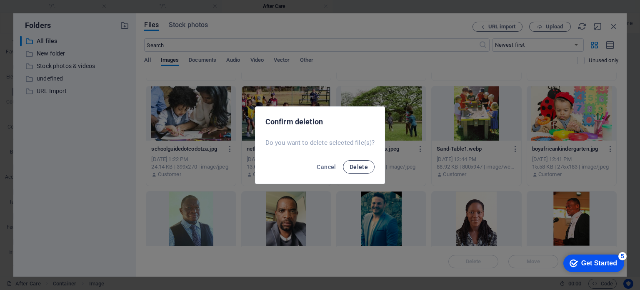
click at [357, 168] on span "Delete" at bounding box center [359, 166] width 18 height 7
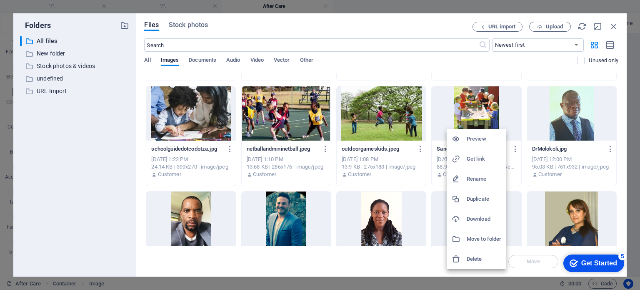
click at [478, 258] on h6 "Delete" at bounding box center [484, 259] width 35 height 10
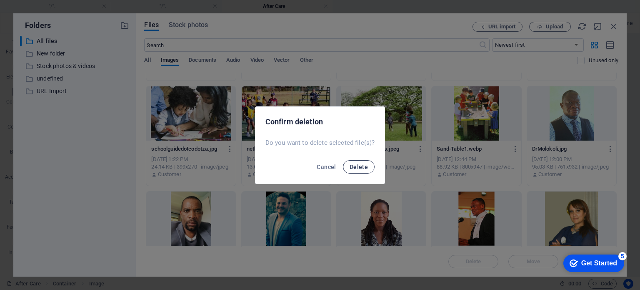
click at [356, 165] on span "Delete" at bounding box center [359, 166] width 18 height 7
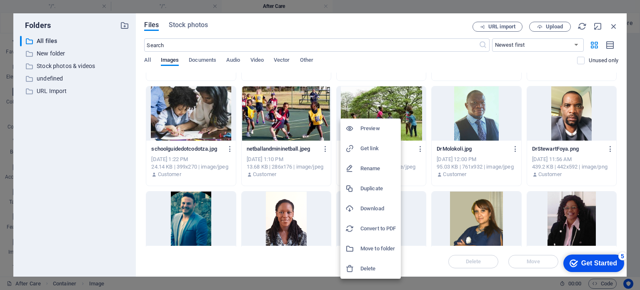
click at [367, 268] on h6 "Delete" at bounding box center [377, 268] width 35 height 10
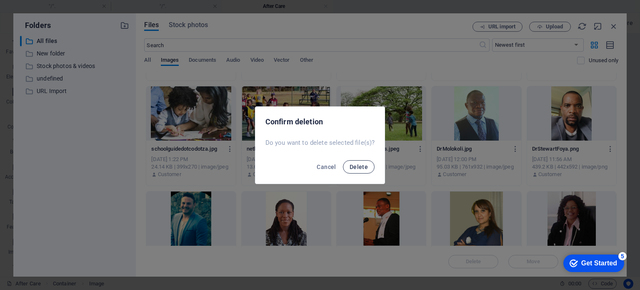
click at [359, 165] on span "Delete" at bounding box center [359, 166] width 18 height 7
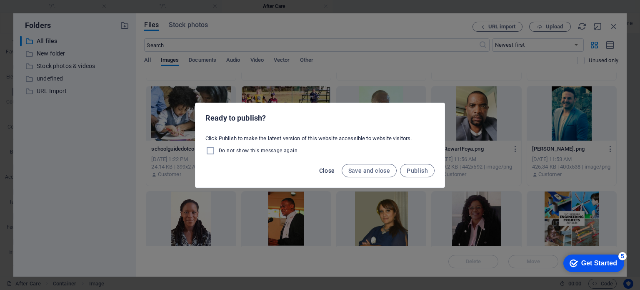
click at [328, 170] on span "Close" at bounding box center [327, 170] width 16 height 7
